Goal: Task Accomplishment & Management: Use online tool/utility

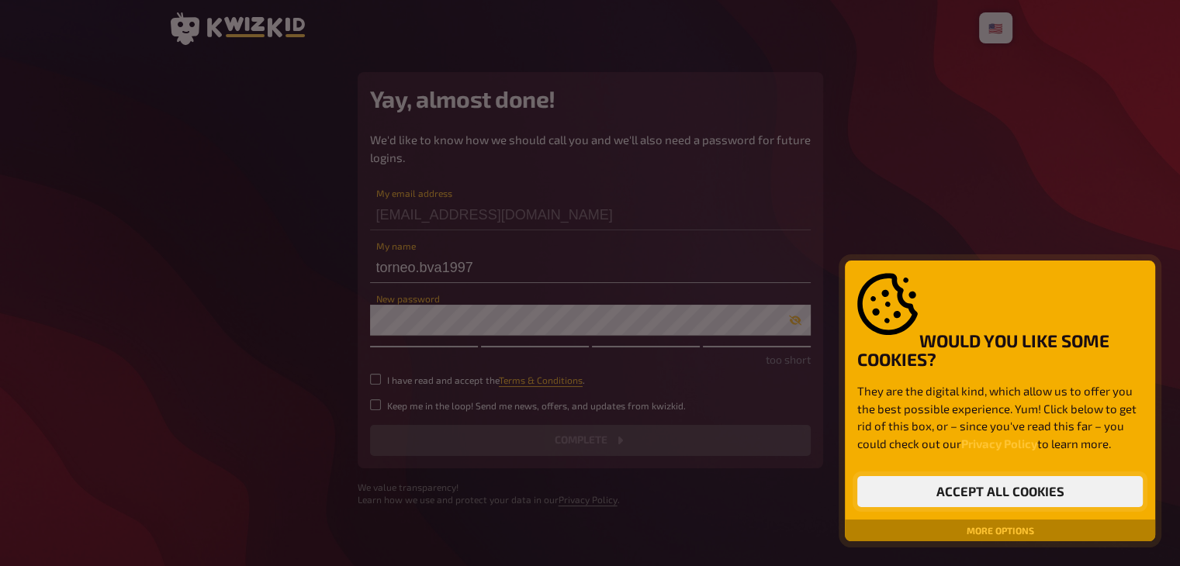
click at [1000, 495] on button "Accept all cookies" at bounding box center [999, 491] width 285 height 31
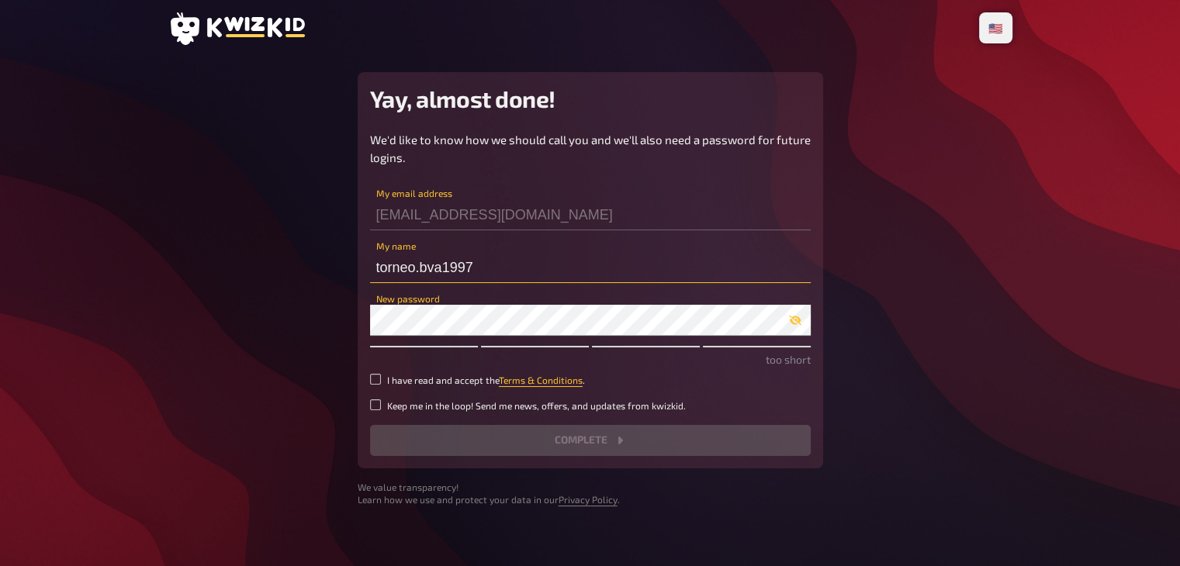
drag, startPoint x: 496, startPoint y: 258, endPoint x: 360, endPoint y: 260, distance: 135.7
click at [360, 260] on div "Yay, almost done! We'd like to know how we should call you and we'll also need …" at bounding box center [589, 270] width 465 height 396
type input "BVA MONTESOLARO"
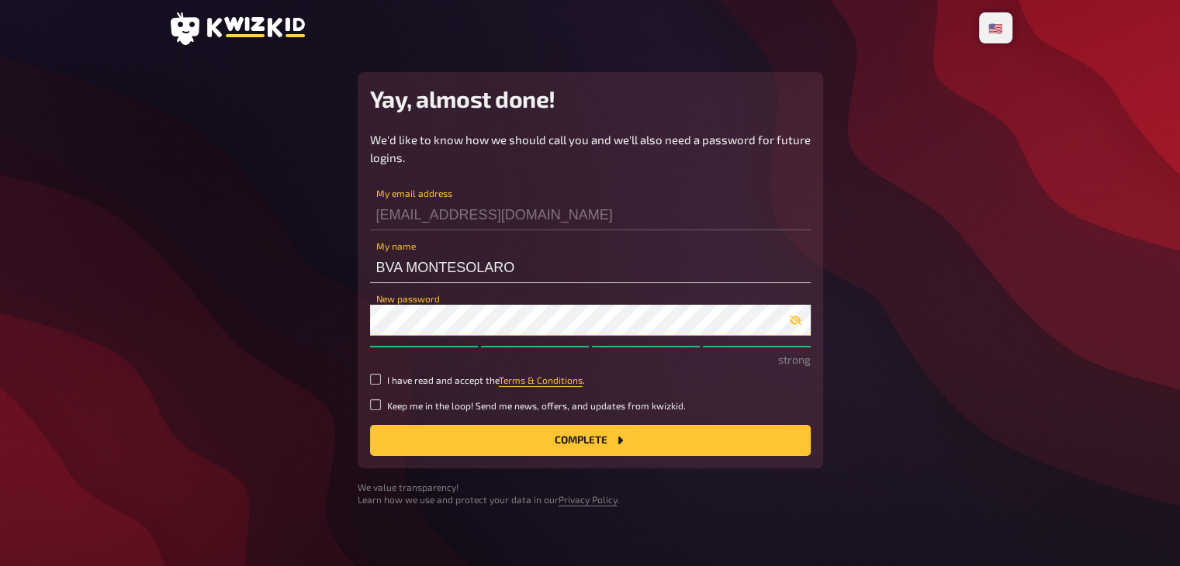
scroll to position [16, 0]
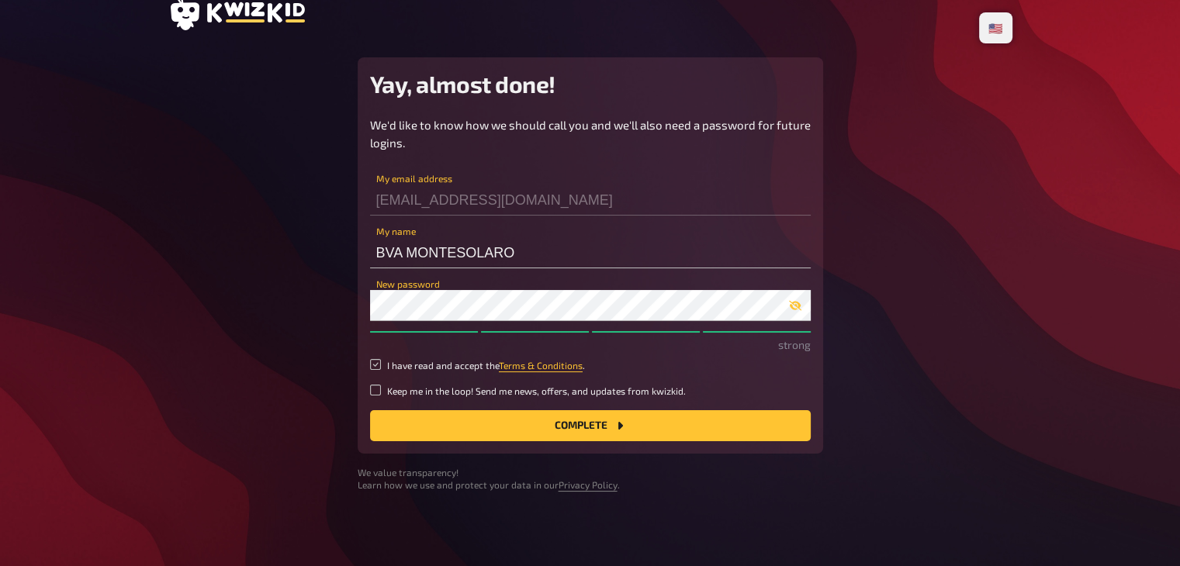
click at [380, 368] on input "I have read and accept the Terms & Conditions ." at bounding box center [375, 364] width 11 height 11
checkbox input "true"
click at [502, 432] on button "Complete" at bounding box center [590, 425] width 440 height 31
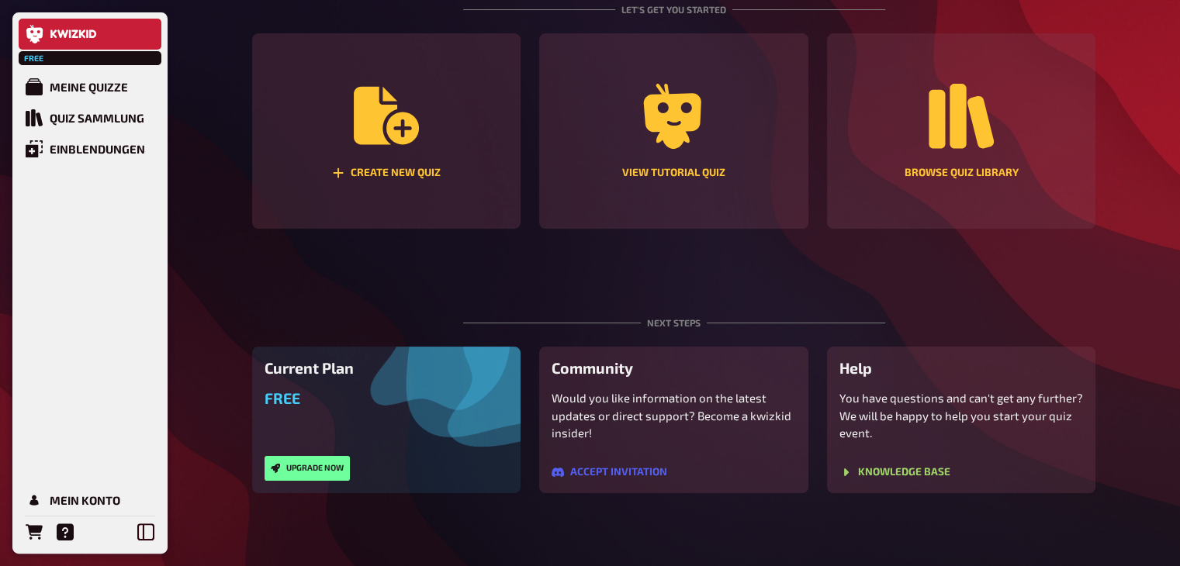
scroll to position [233, 0]
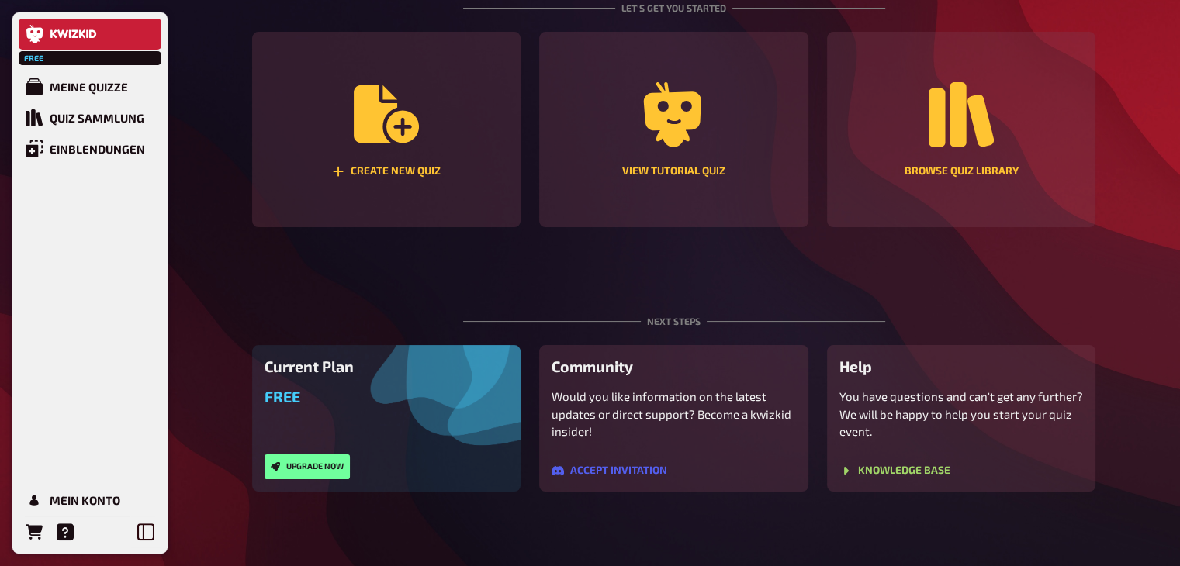
click at [319, 379] on div "Current Plan Free Upgrade now" at bounding box center [386, 418] width 269 height 147
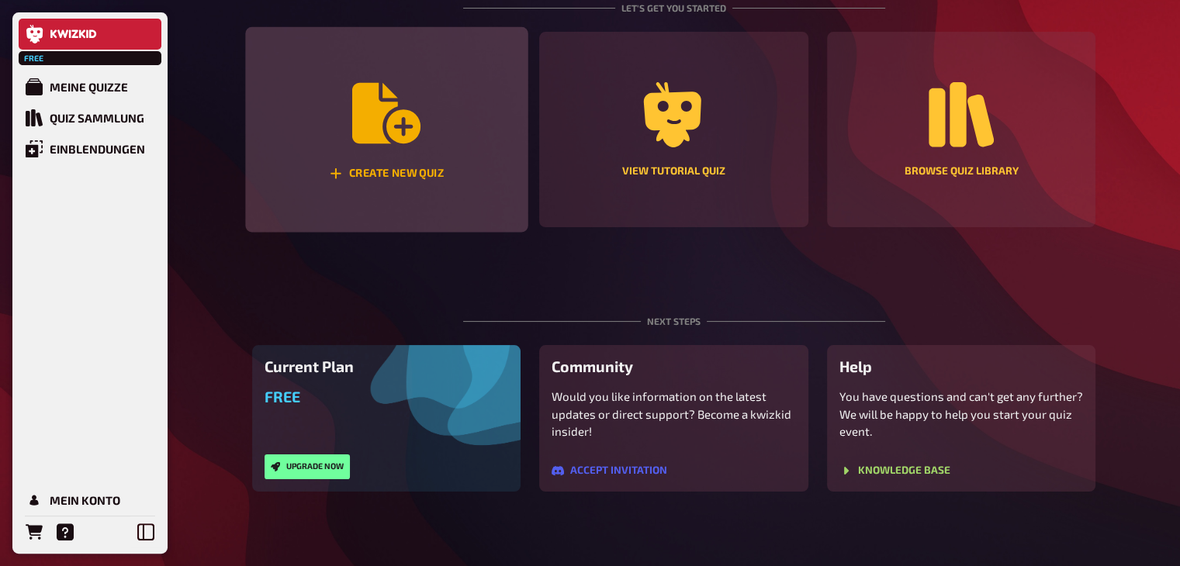
click at [406, 164] on div "Create new quiz" at bounding box center [386, 130] width 282 height 206
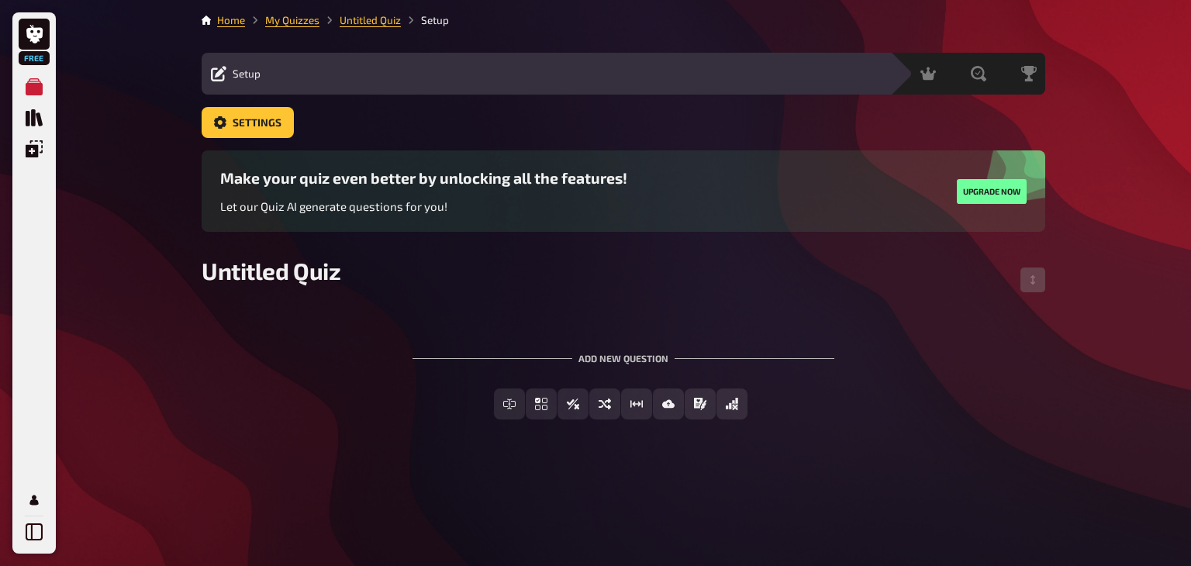
click at [622, 364] on div "Add new question" at bounding box center [624, 352] width 422 height 48
click at [240, 257] on span "Untitled Quiz" at bounding box center [271, 271] width 139 height 28
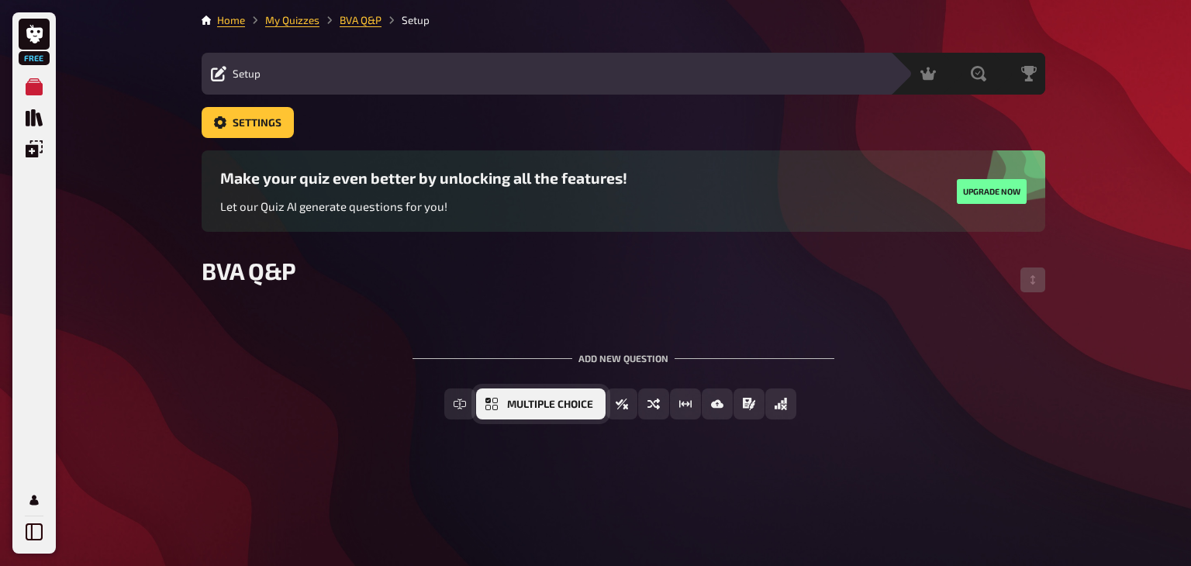
click at [514, 407] on span "Multiple Choice" at bounding box center [550, 404] width 86 height 11
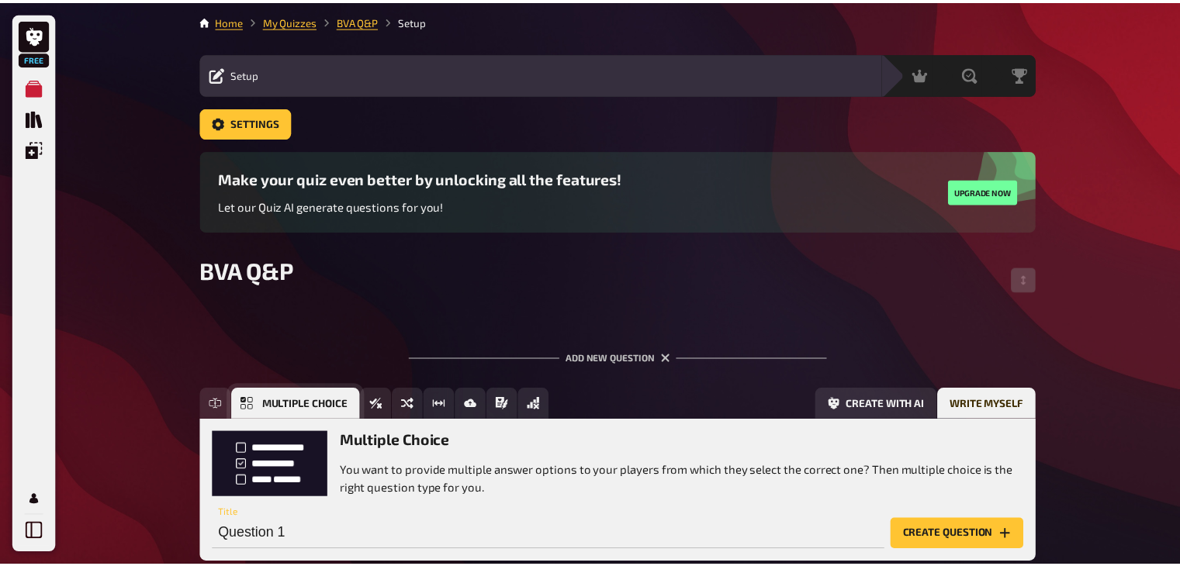
scroll to position [96, 0]
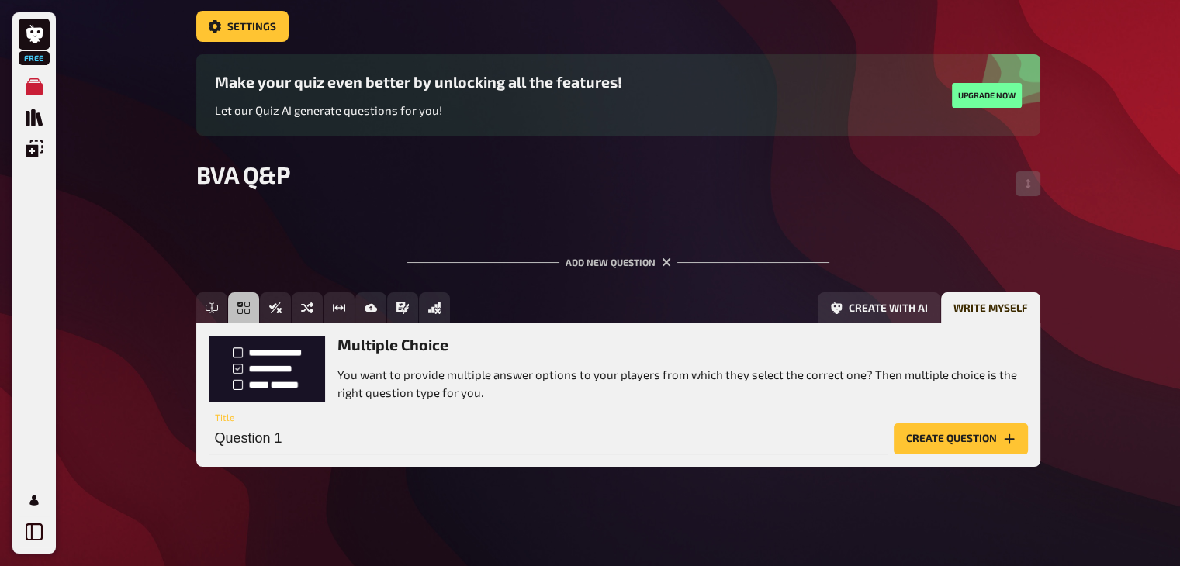
click at [454, 367] on p "You want to provide multiple answer options to your players from which they sel…" at bounding box center [682, 383] width 690 height 35
click at [413, 344] on h3 "Multiple Choice" at bounding box center [682, 345] width 690 height 18
drag, startPoint x: 341, startPoint y: 345, endPoint x: 486, endPoint y: 389, distance: 151.6
click at [485, 367] on div "Multiple Choice You want to provide multiple answer options to your players fro…" at bounding box center [682, 368] width 690 height 65
click at [487, 397] on p "You want to provide multiple answer options to your players from which they sel…" at bounding box center [682, 383] width 690 height 35
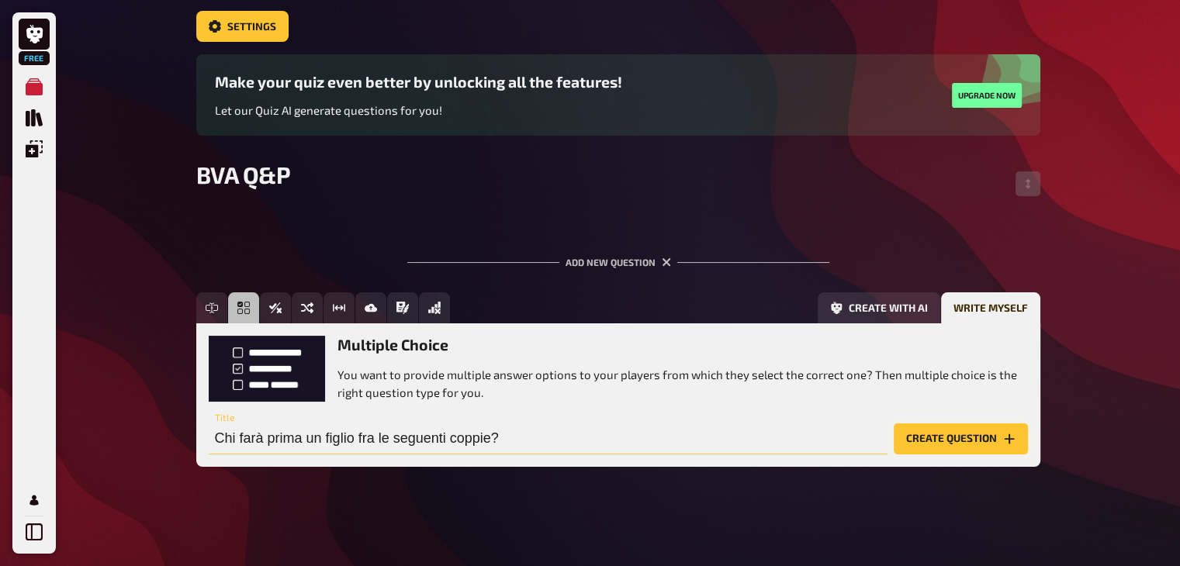
type input "Chi farà prima un figlio fra le seguenti coppie?"
click at [958, 432] on button "Create question" at bounding box center [960, 438] width 134 height 31
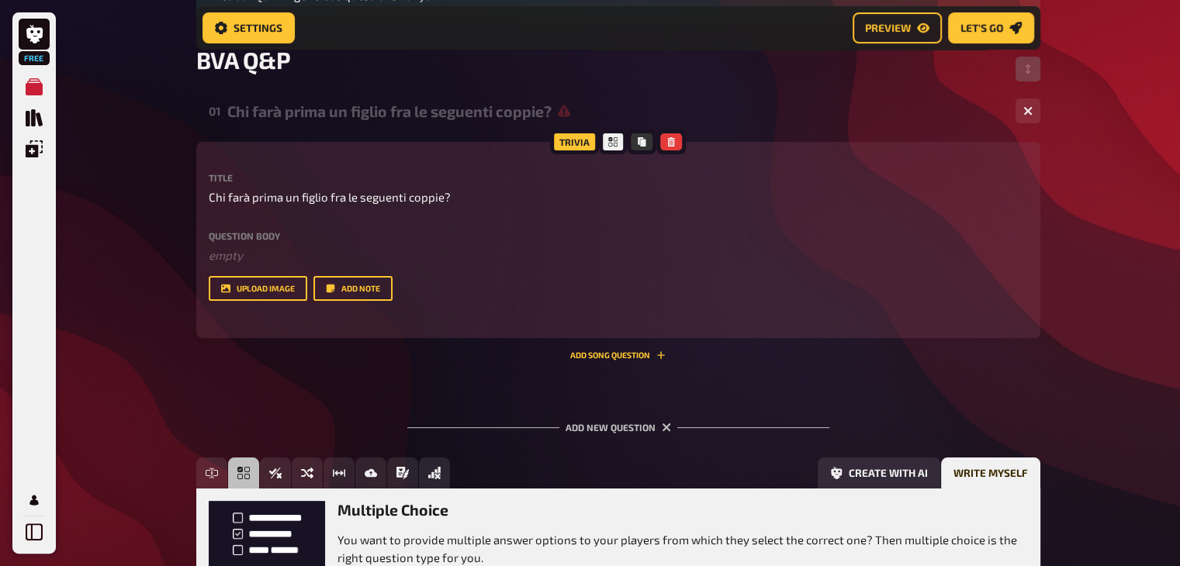
scroll to position [264, 0]
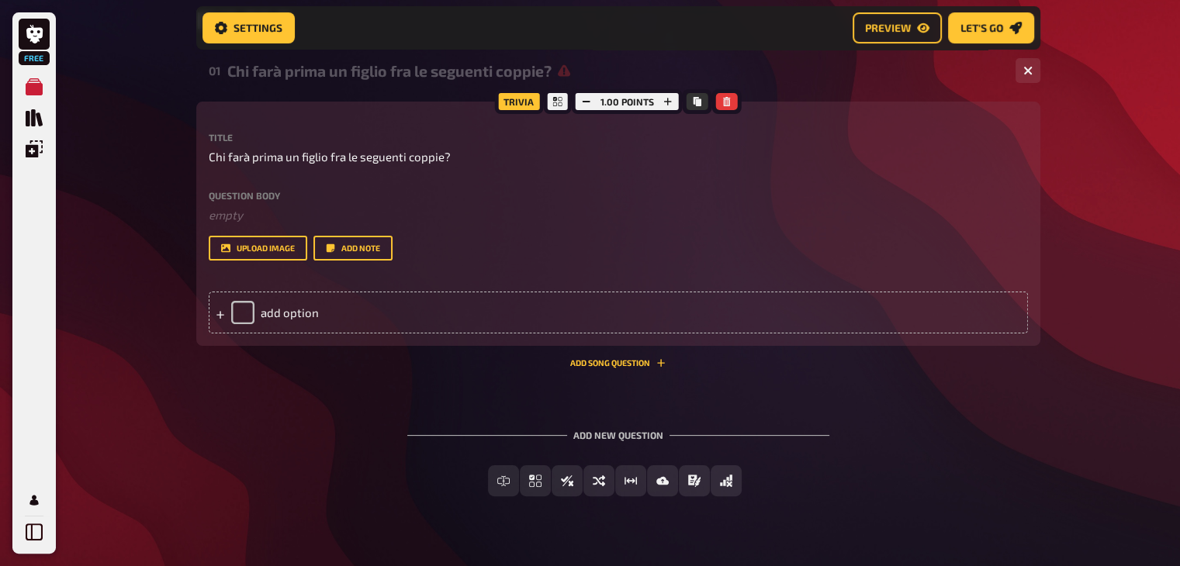
click at [254, 195] on label "Question body" at bounding box center [618, 195] width 819 height 9
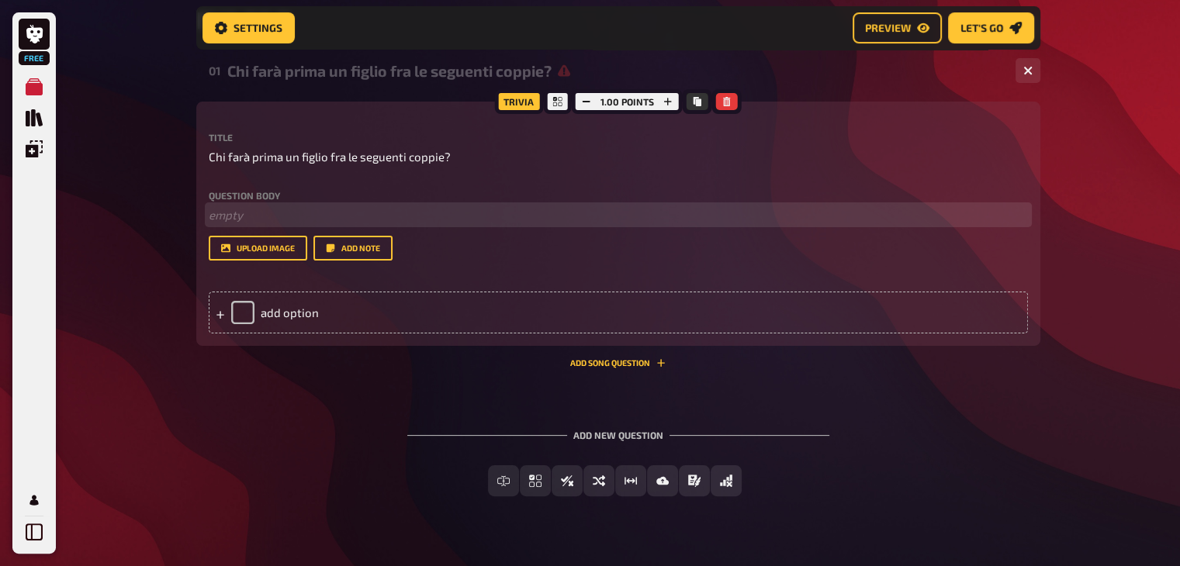
click at [242, 217] on p "﻿ empty" at bounding box center [618, 215] width 819 height 18
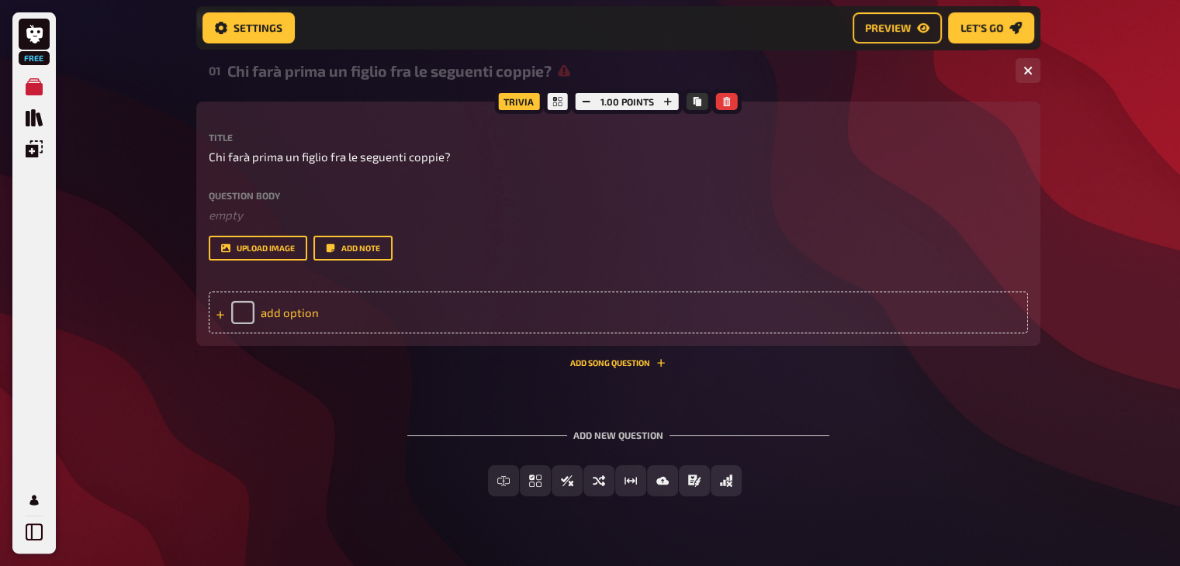
click at [287, 314] on div "add option" at bounding box center [618, 313] width 819 height 42
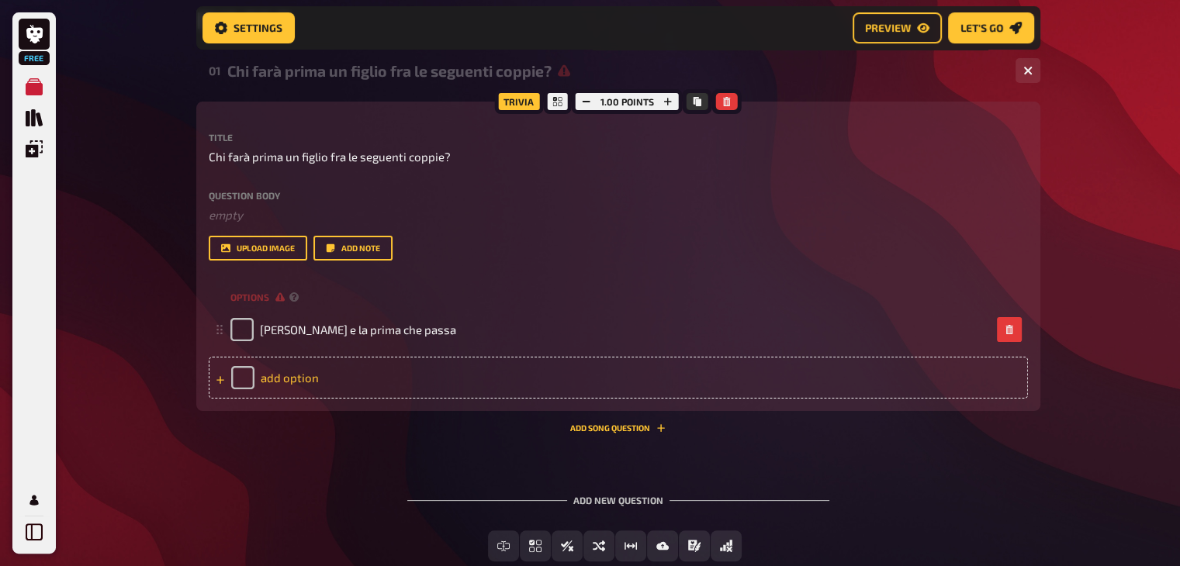
click at [285, 377] on div "add option" at bounding box center [618, 378] width 819 height 42
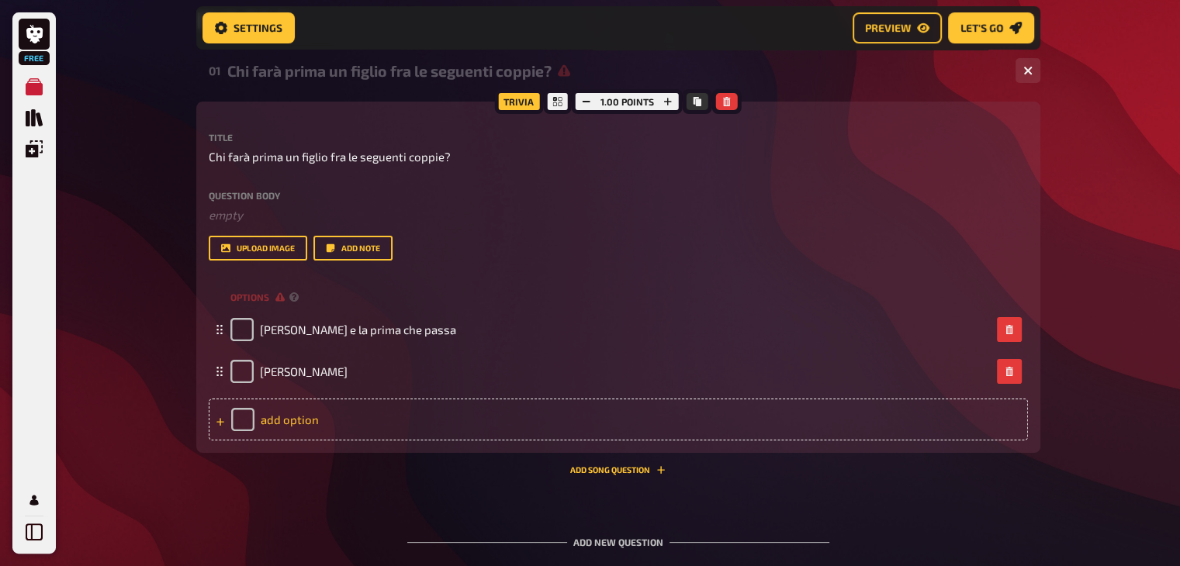
click at [290, 408] on div "add option" at bounding box center [618, 420] width 819 height 42
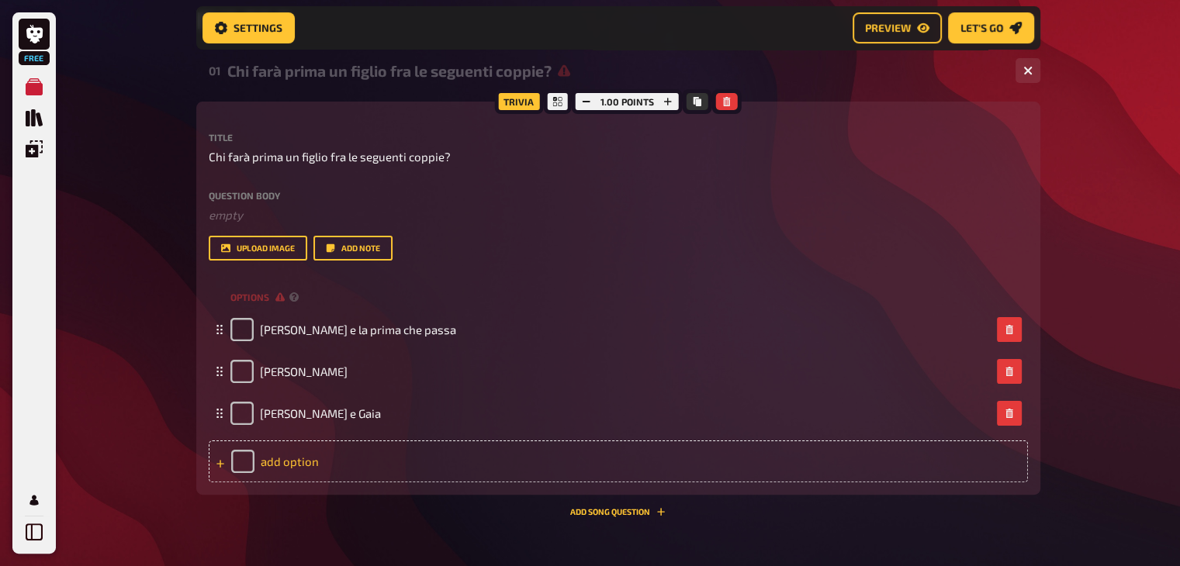
click at [288, 461] on div "add option" at bounding box center [618, 461] width 819 height 42
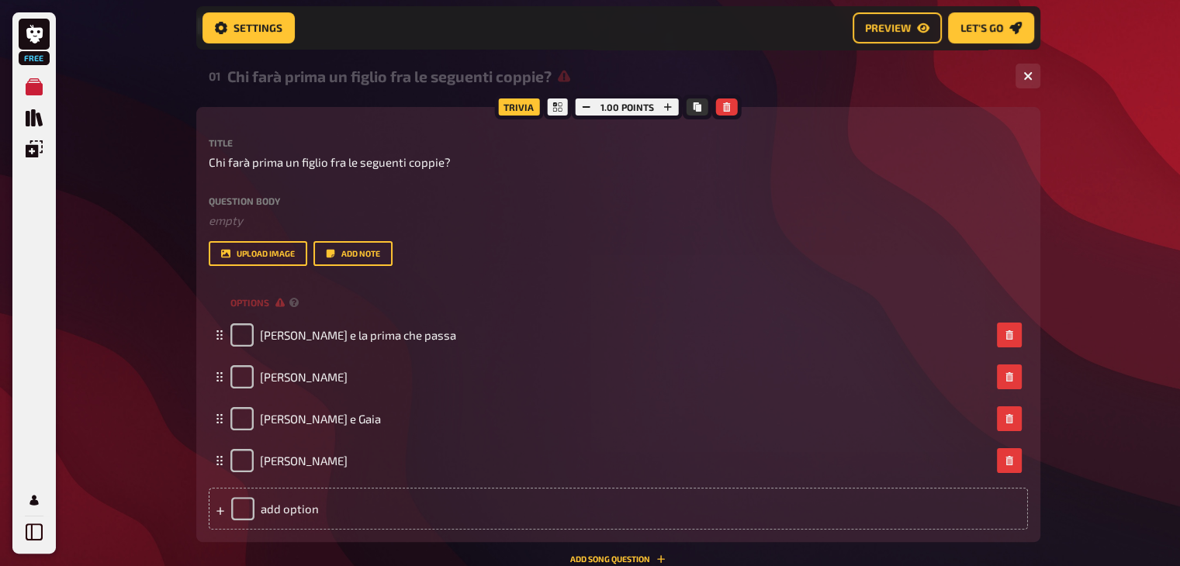
scroll to position [252, 0]
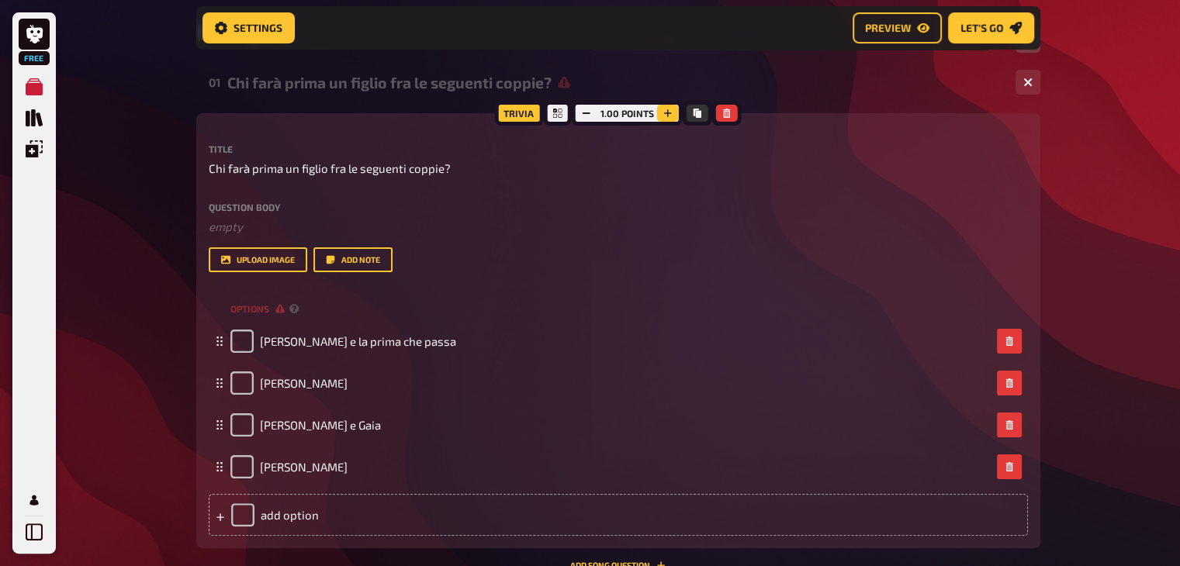
click at [667, 116] on icon "button" at bounding box center [668, 113] width 8 height 8
click at [667, 116] on icon "button" at bounding box center [666, 113] width 9 height 9
click at [592, 112] on button "button" at bounding box center [586, 113] width 22 height 17
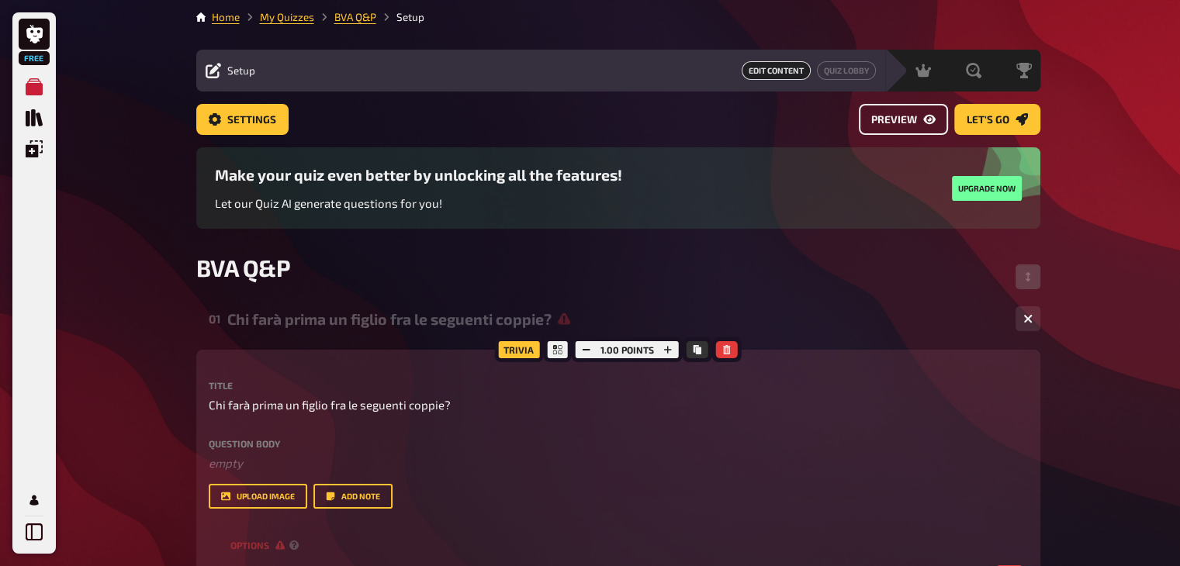
scroll to position [0, 0]
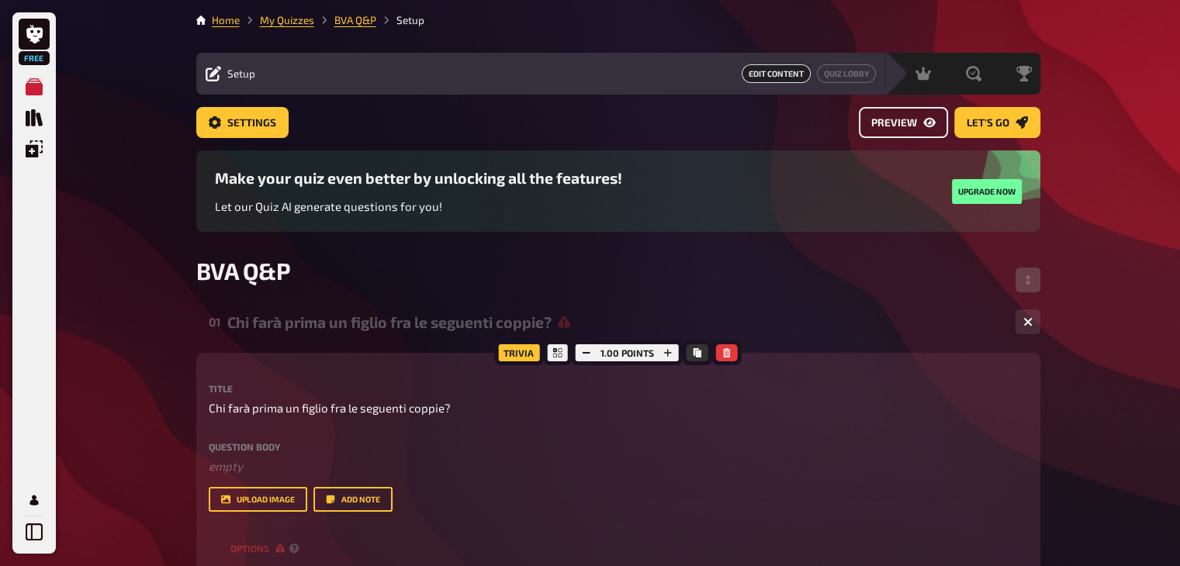
click at [898, 123] on span "Preview" at bounding box center [894, 123] width 46 height 11
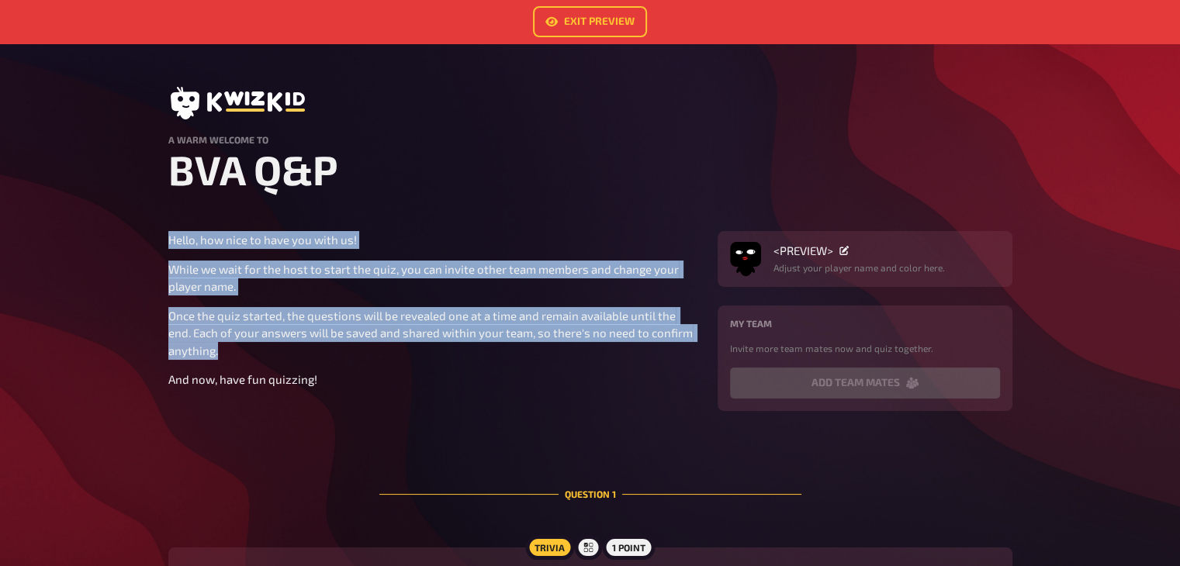
drag, startPoint x: 171, startPoint y: 233, endPoint x: 340, endPoint y: 358, distance: 210.8
click at [337, 357] on div "Hello, how nice to have you with us! While we wait for the host to start the qu…" at bounding box center [433, 309] width 530 height 157
click at [548, 284] on p "While we wait for the host to start the quiz, you can invite other team members…" at bounding box center [433, 278] width 530 height 35
click at [614, 17] on link "Exit Preview" at bounding box center [590, 21] width 114 height 31
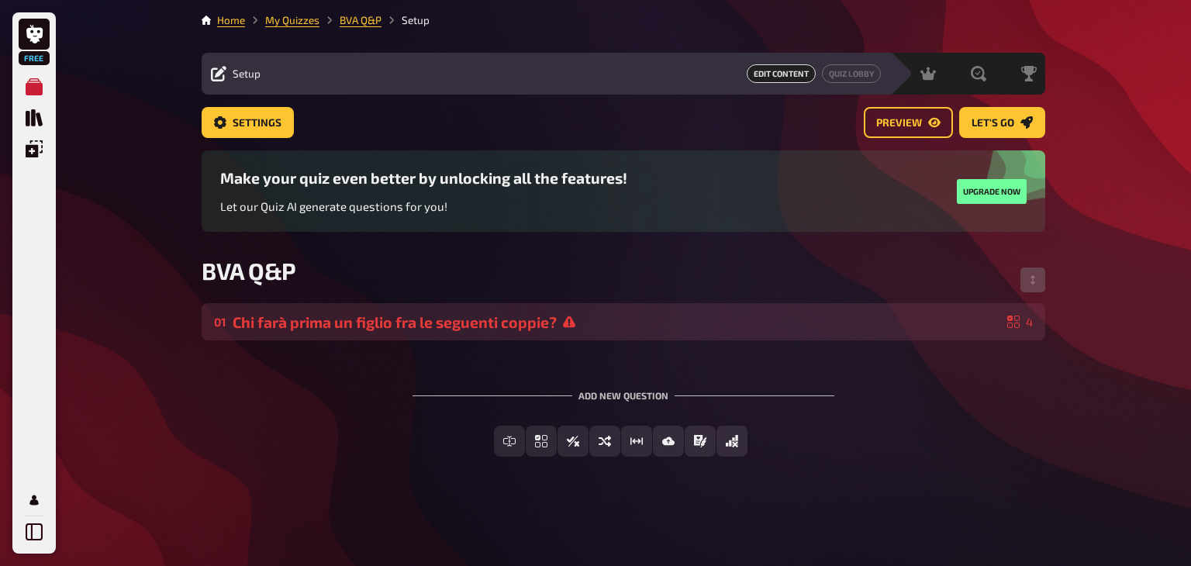
click at [874, 317] on div "Chi farà prima un figlio fra le seguenti coppie?" at bounding box center [617, 322] width 769 height 18
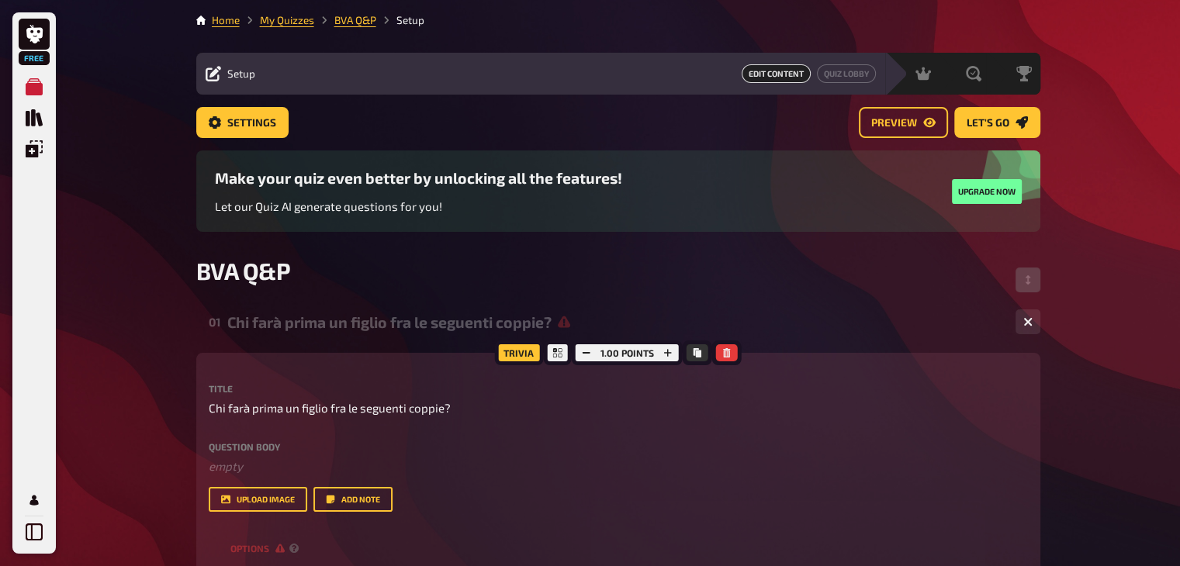
click at [611, 326] on div "Chi farà prima un figlio fra le seguenti coppie?" at bounding box center [614, 322] width 775 height 18
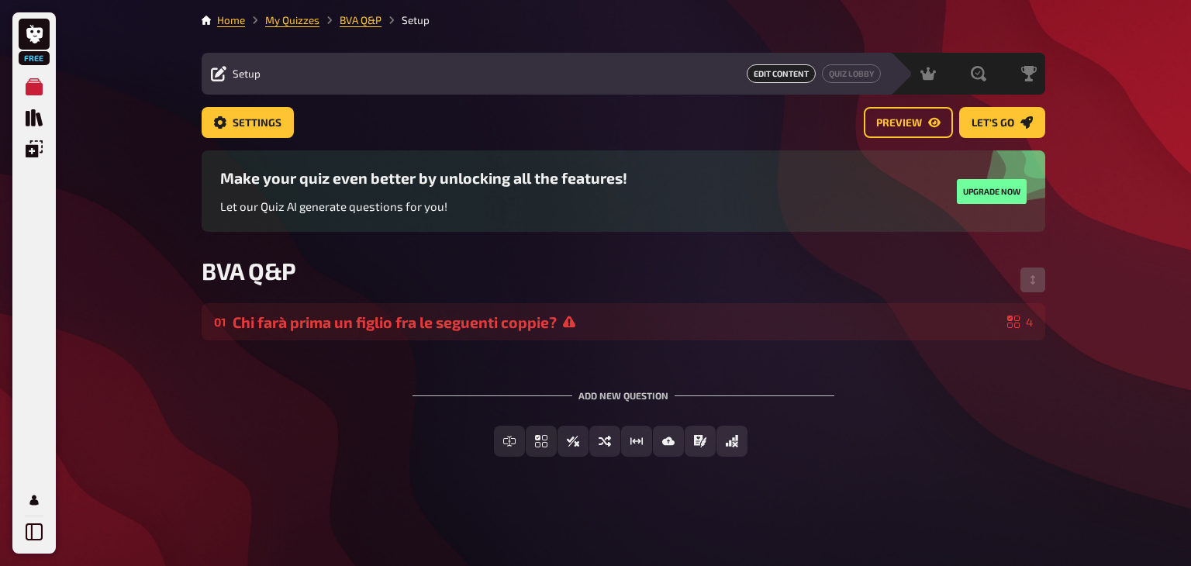
click at [364, 193] on div "Make your quiz even better by unlocking all the features! Let our Quiz AI gener…" at bounding box center [423, 191] width 407 height 44
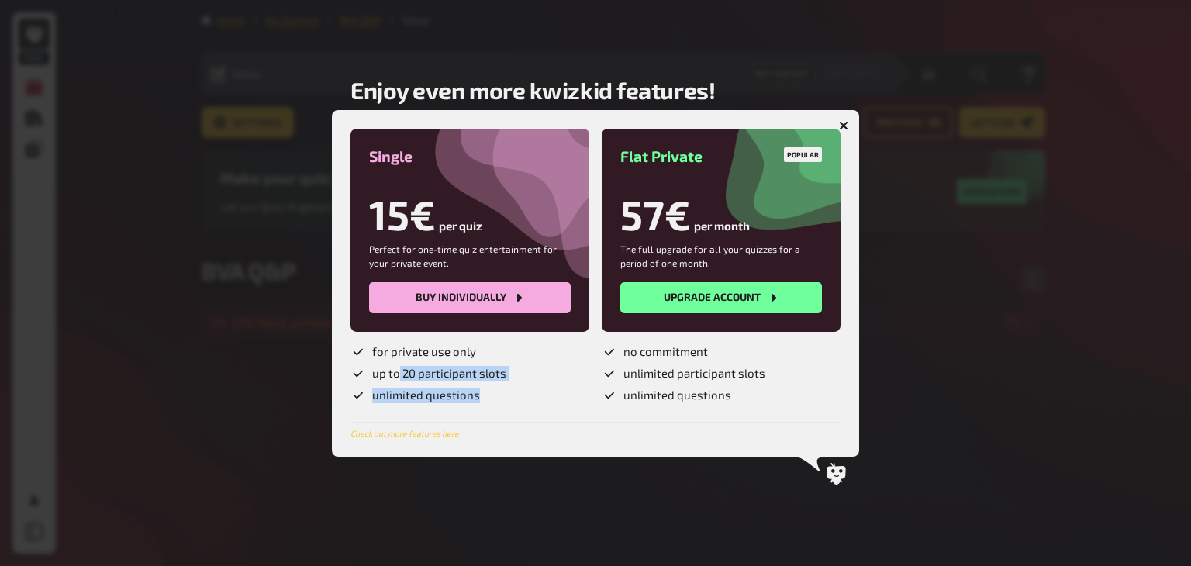
drag, startPoint x: 475, startPoint y: 373, endPoint x: 491, endPoint y: 405, distance: 35.4
click at [491, 405] on div "Single 15€ per quiz Perfect for one-time quiz entertainment for your private ev…" at bounding box center [596, 283] width 490 height 309
click at [1135, 291] on div at bounding box center [595, 283] width 1191 height 566
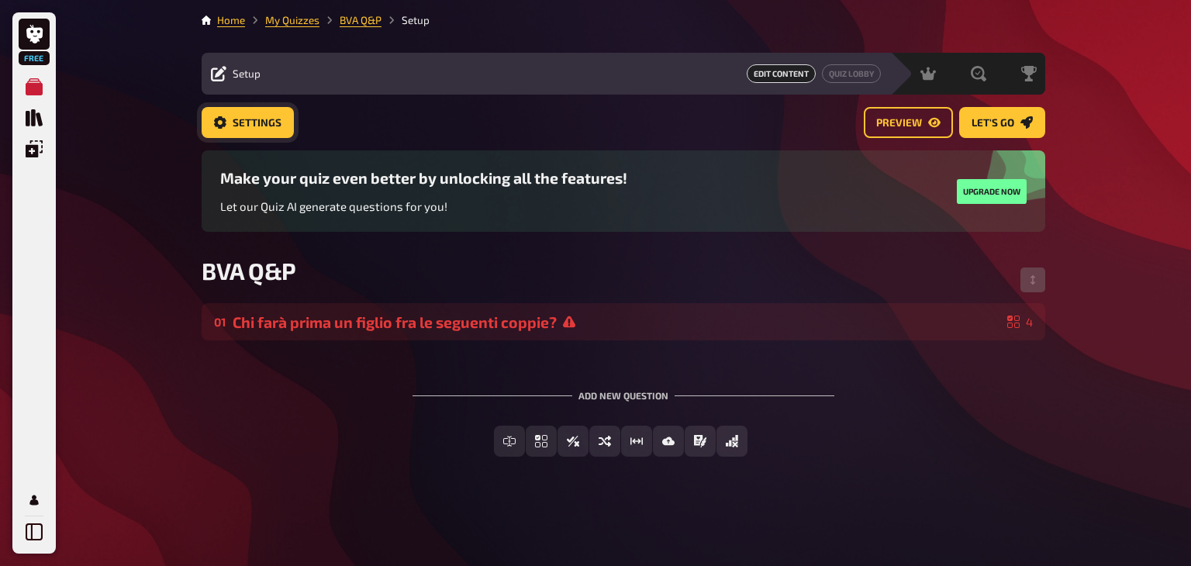
click at [278, 133] on link "Settings" at bounding box center [248, 122] width 92 height 31
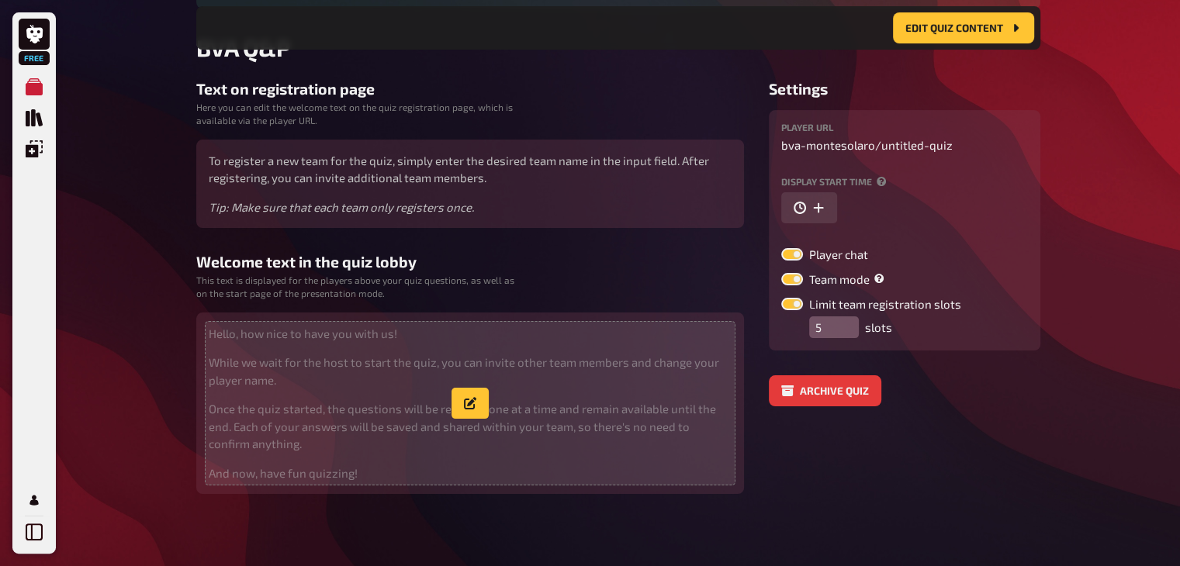
scroll to position [239, 0]
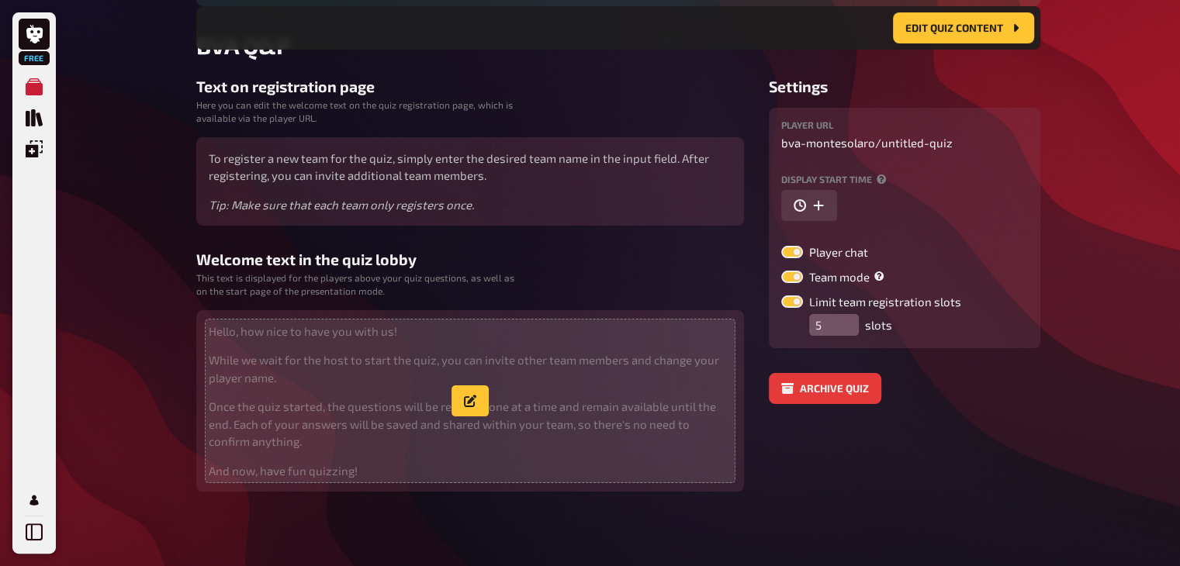
click at [321, 394] on span "Hello, how nice to have you with us! While we wait for the host to start the qu…" at bounding box center [470, 401] width 523 height 157
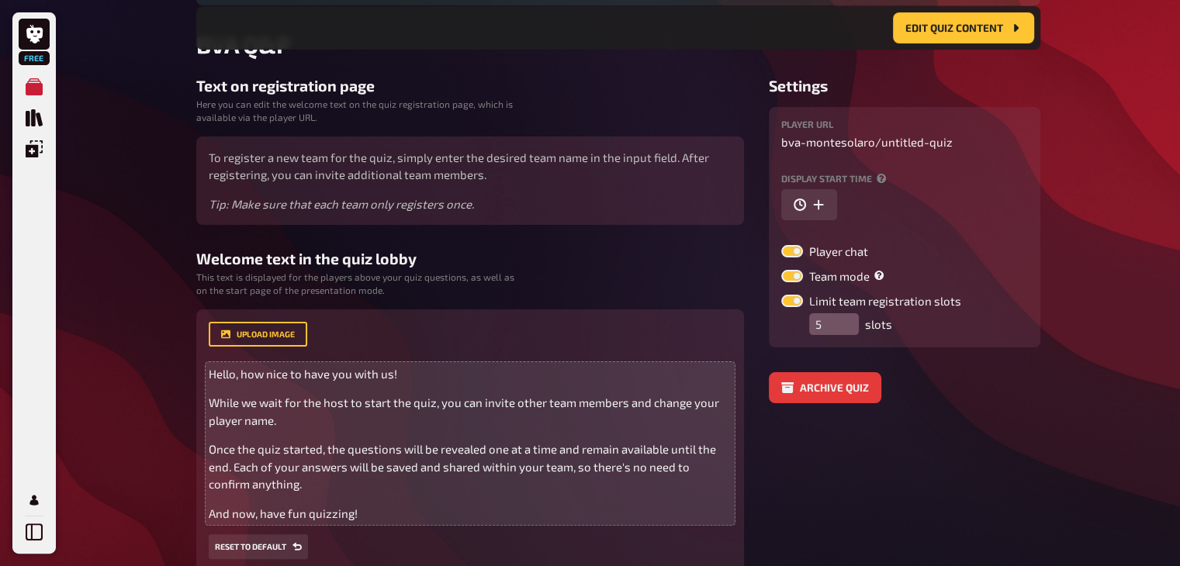
scroll to position [316, 0]
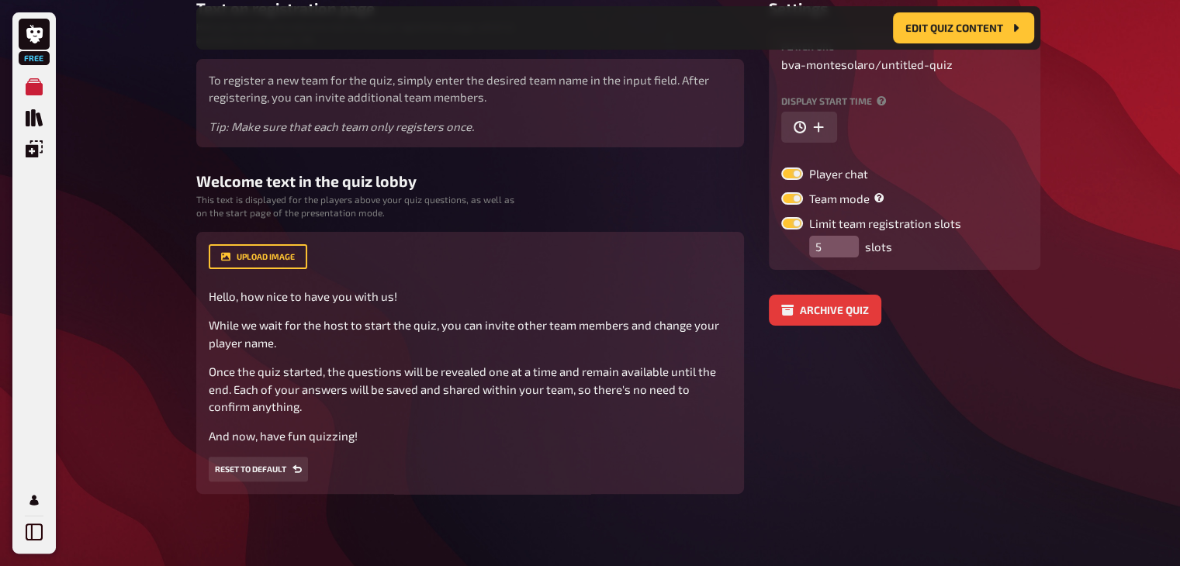
click at [961, 404] on aside "Settings Player URL bva-montesolaro / untitled-quiz Display start time Player c…" at bounding box center [904, 246] width 271 height 495
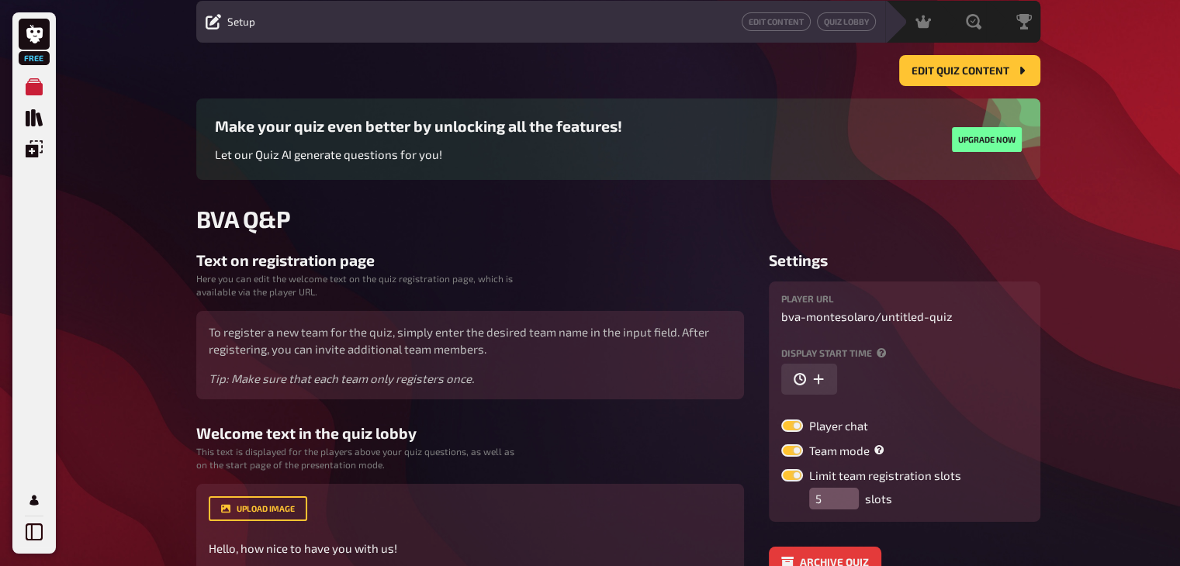
scroll to position [78, 0]
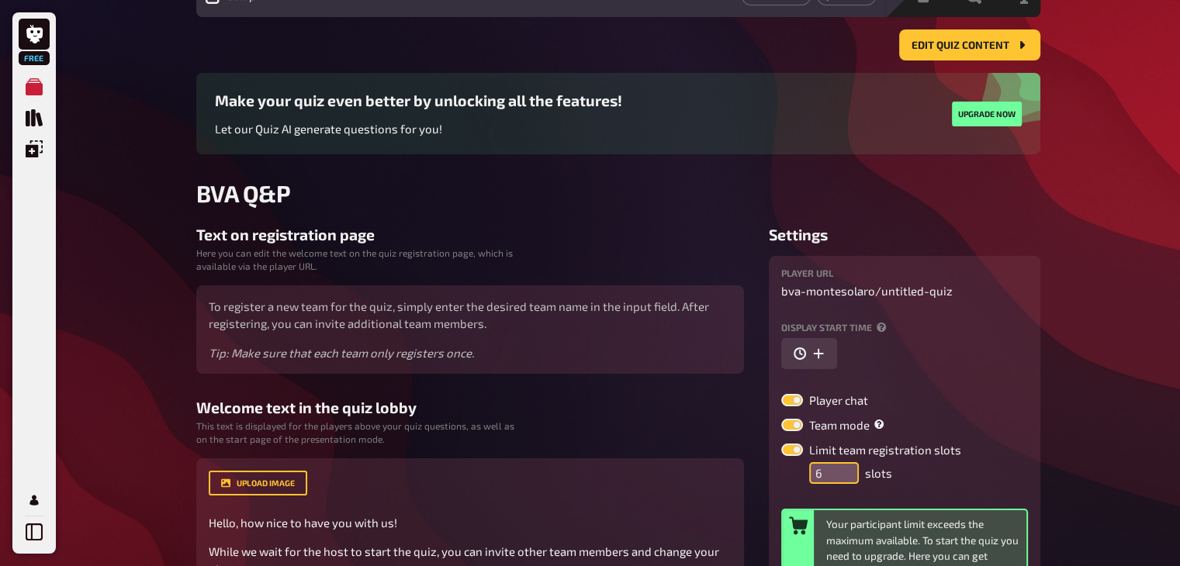
click at [845, 462] on input "6" at bounding box center [834, 473] width 50 height 22
click at [845, 462] on input "7" at bounding box center [834, 473] width 50 height 22
click at [845, 462] on input "8" at bounding box center [834, 473] width 50 height 22
click at [845, 462] on input "9" at bounding box center [834, 473] width 50 height 22
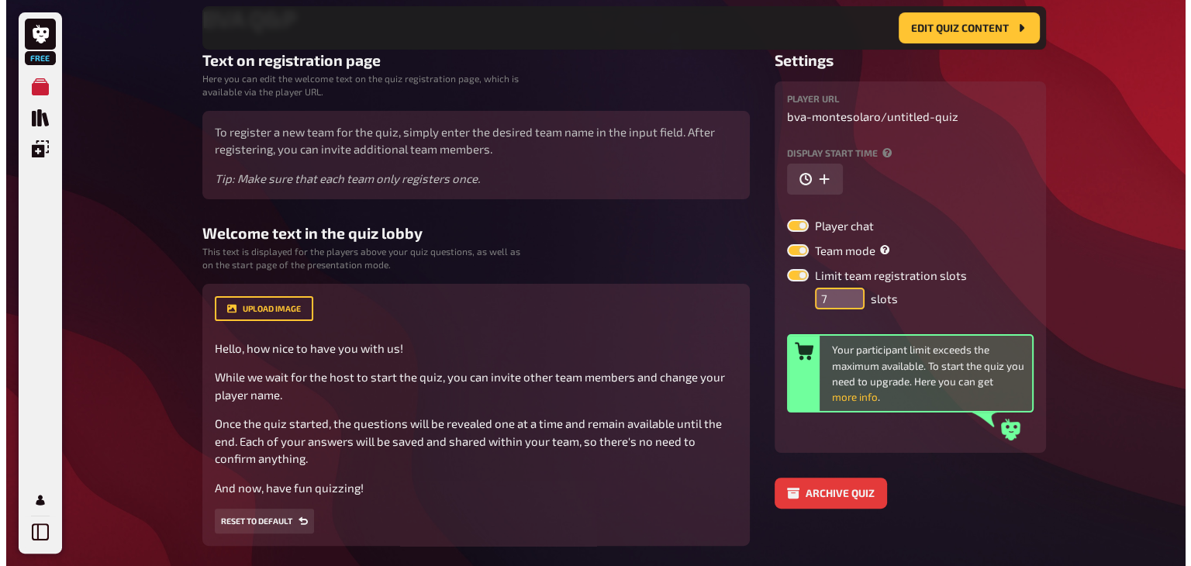
scroll to position [319, 0]
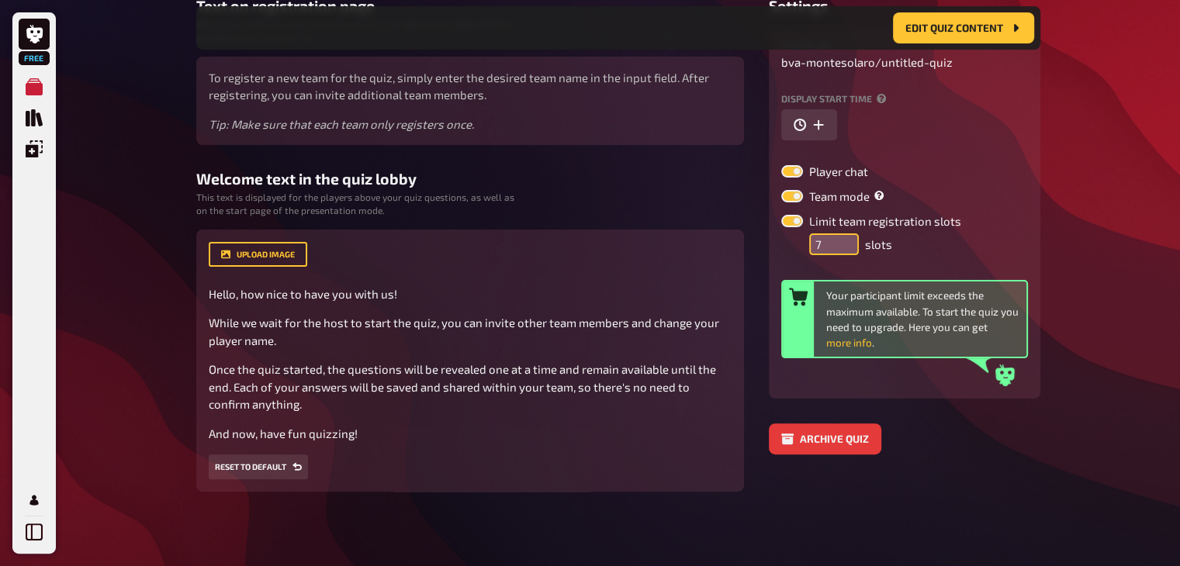
drag, startPoint x: 827, startPoint y: 233, endPoint x: 814, endPoint y: 233, distance: 12.4
click at [814, 233] on input "7" at bounding box center [834, 244] width 50 height 22
type input "50"
click at [1138, 279] on div "Free My Quizzes Quiz Library Overlays My Account Home My Quizzes BVA Q&P Setup …" at bounding box center [590, 123] width 1180 height 885
click at [856, 343] on button "more info" at bounding box center [849, 343] width 46 height 16
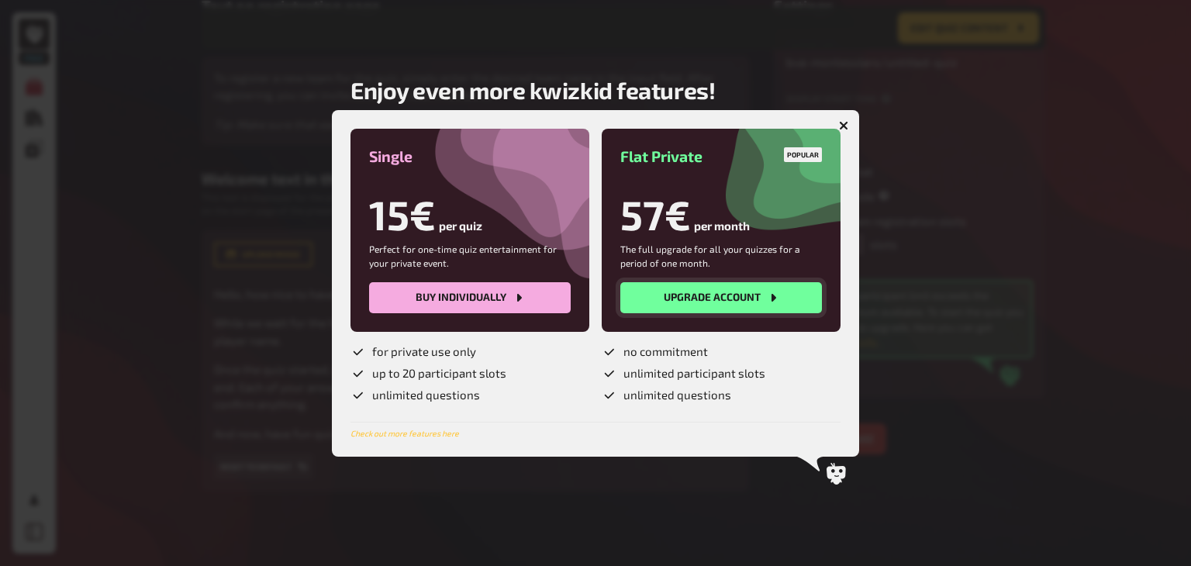
click at [727, 290] on button "Upgrade account" at bounding box center [721, 297] width 202 height 31
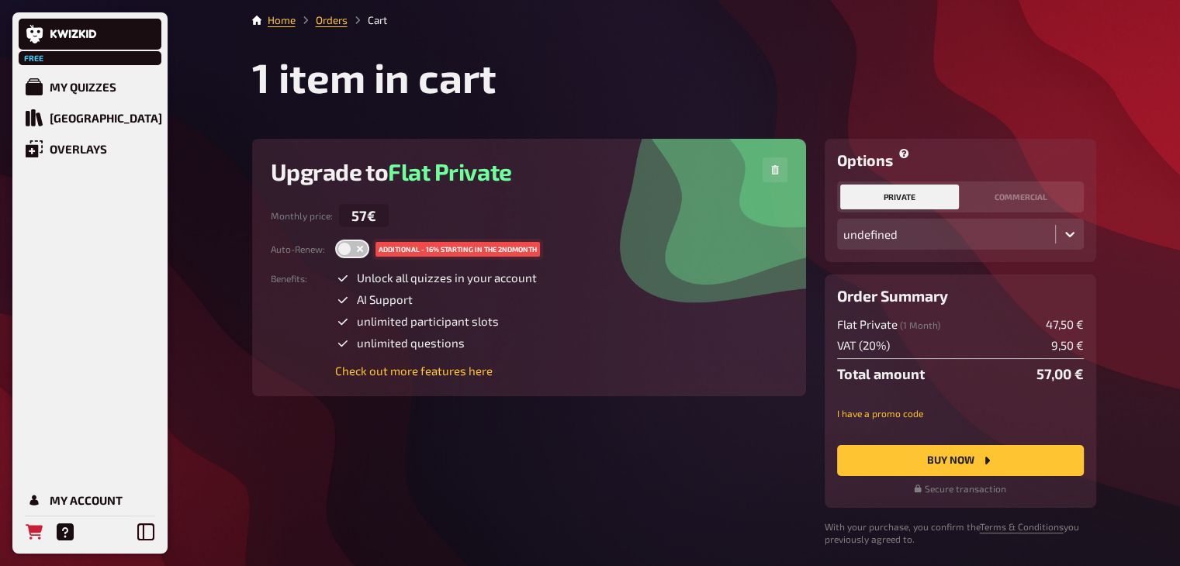
click at [345, 252] on label at bounding box center [352, 249] width 34 height 19
click at [335, 240] on input "checkbox" at bounding box center [334, 239] width 1 height 1
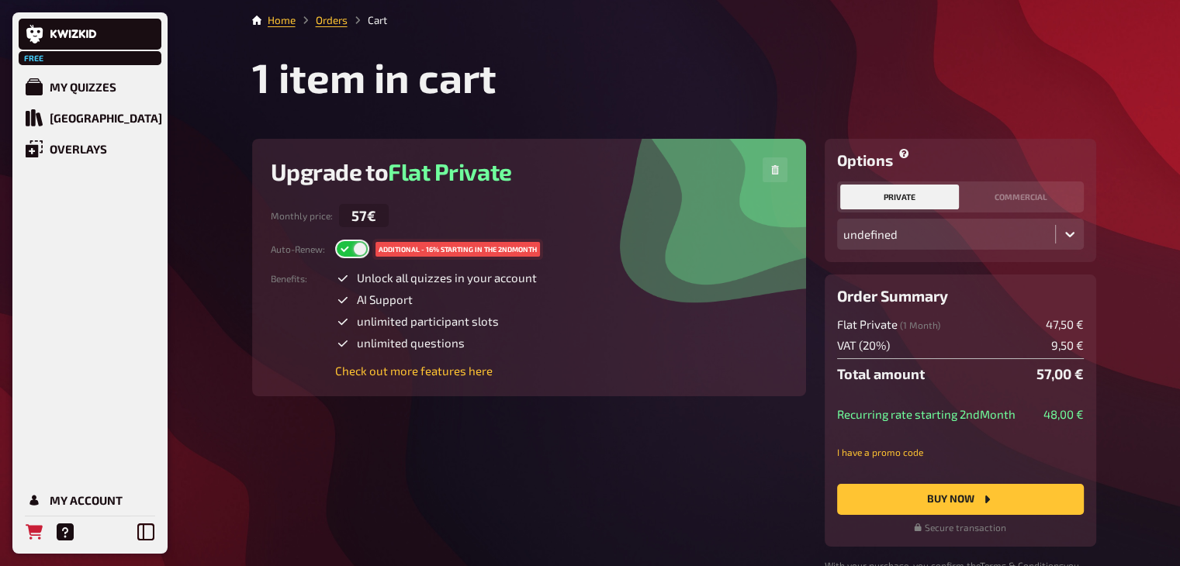
click at [357, 249] on label at bounding box center [352, 249] width 34 height 19
click at [335, 240] on input "checkbox" at bounding box center [334, 239] width 1 height 1
checkbox input "false"
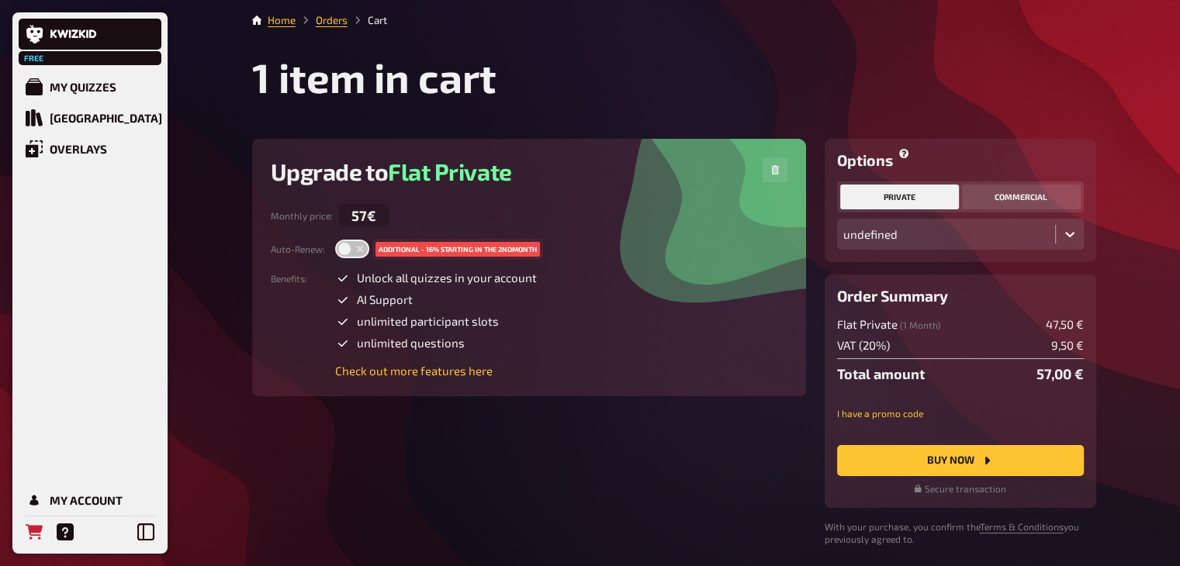
click at [1014, 202] on button "commercial" at bounding box center [1021, 197] width 119 height 25
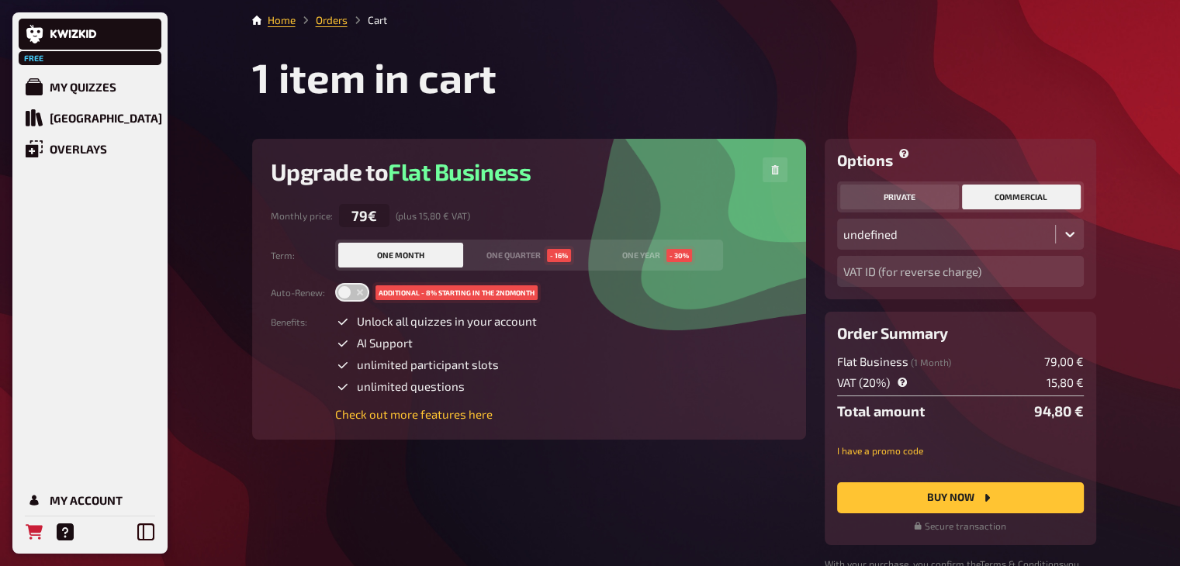
click at [909, 202] on button "private" at bounding box center [899, 197] width 119 height 25
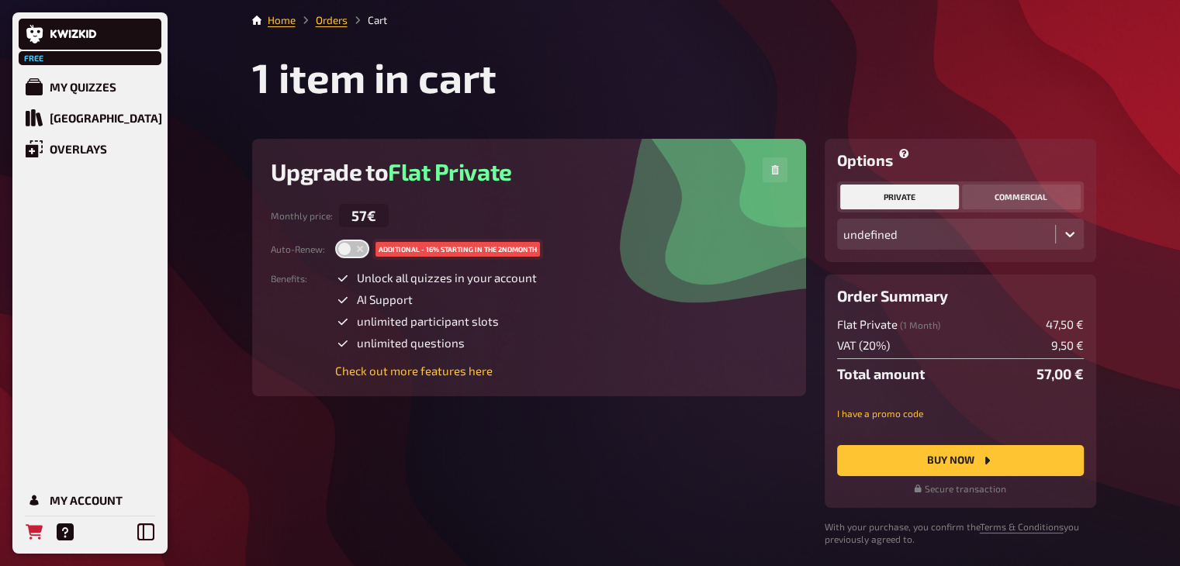
click at [1024, 206] on button "commercial" at bounding box center [1021, 197] width 119 height 25
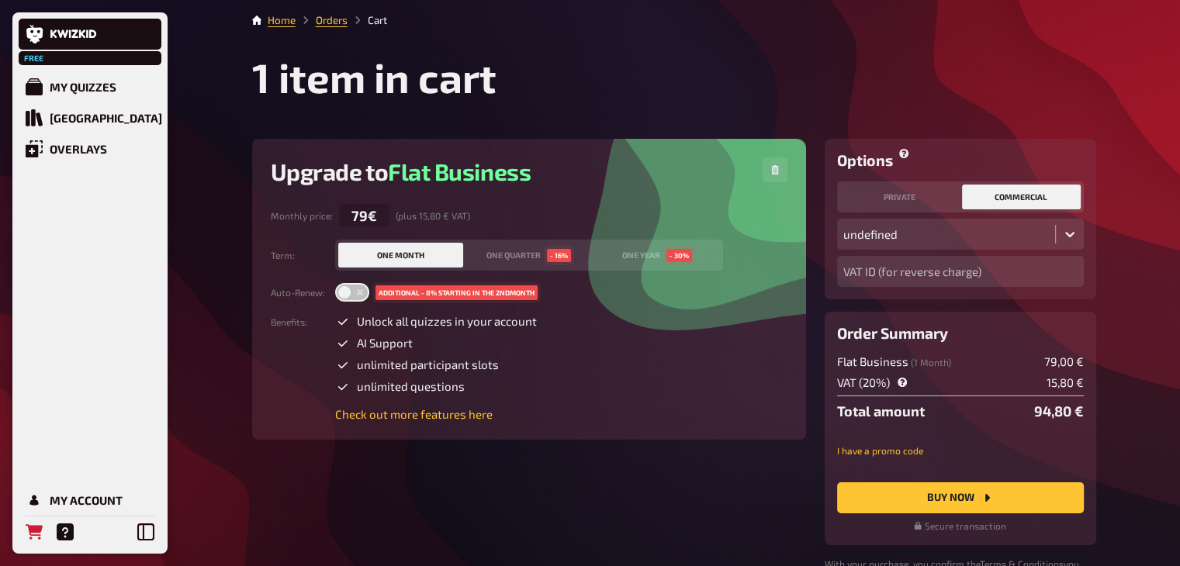
scroll to position [78, 0]
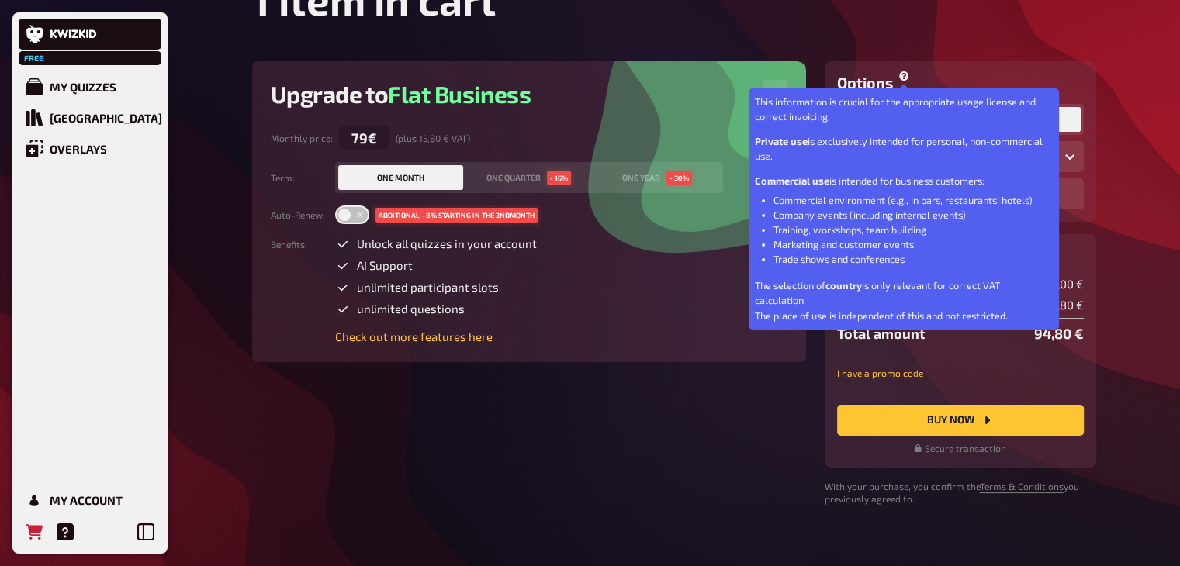
click at [903, 79] on icon at bounding box center [903, 75] width 9 height 9
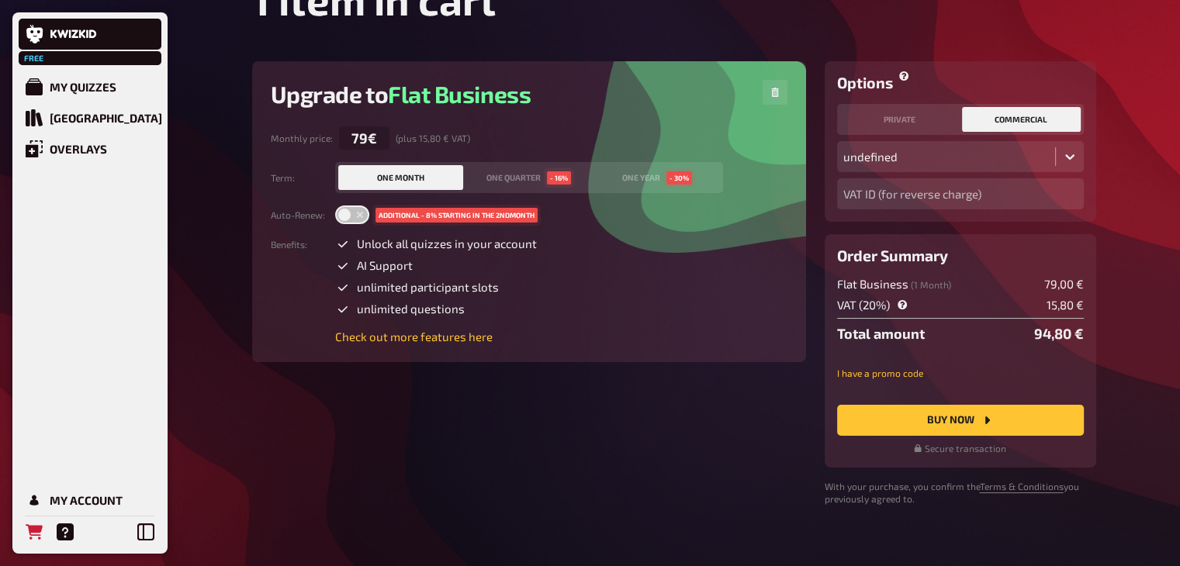
click at [980, 64] on div "Options private commercial undefined VAT ID (for reverse charge)" at bounding box center [959, 141] width 271 height 161
click at [927, 116] on button "private" at bounding box center [899, 119] width 119 height 25
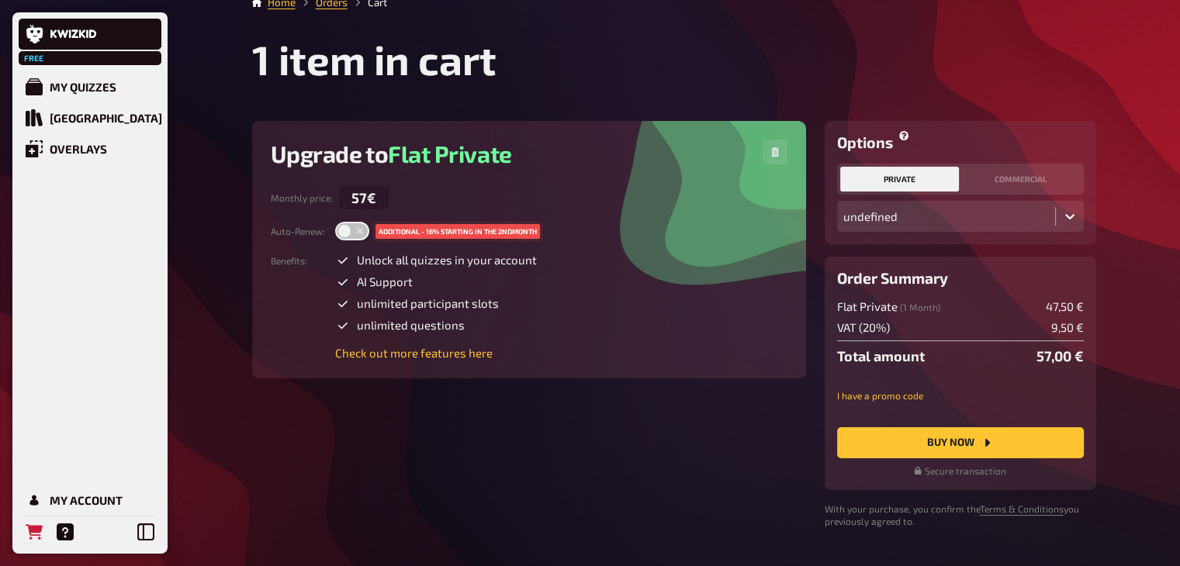
scroll to position [0, 0]
